Goal: Task Accomplishment & Management: Use online tool/utility

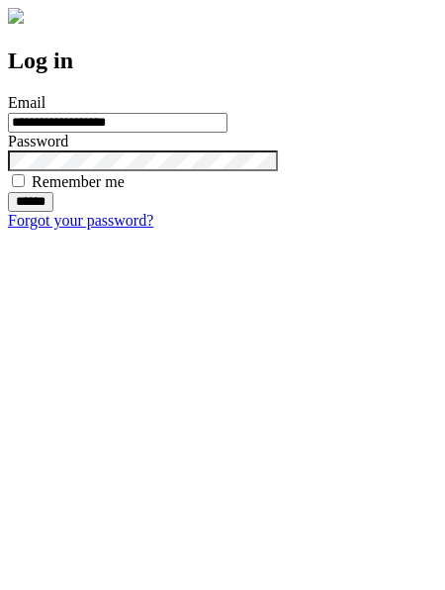
type input "**********"
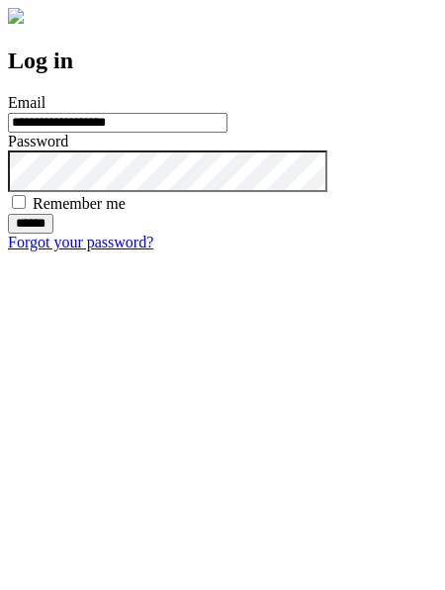
click at [53, 234] on input "******" at bounding box center [31, 224] width 46 height 20
